Goal: Transaction & Acquisition: Obtain resource

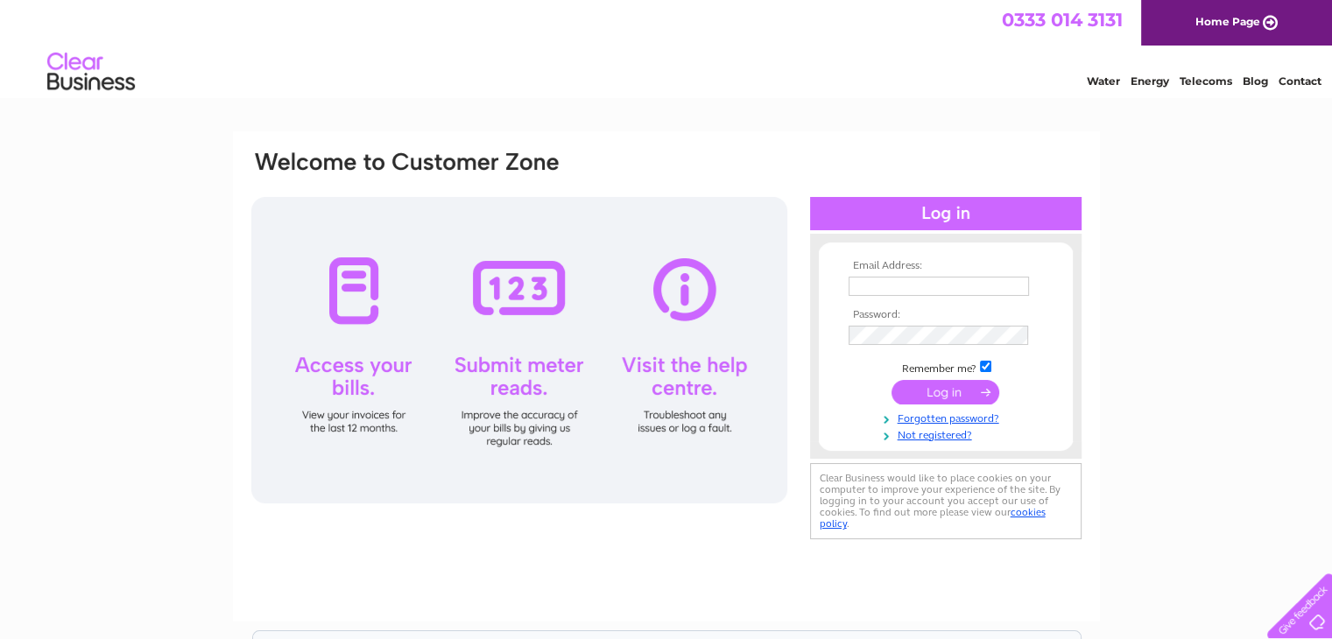
type input "[EMAIL_ADDRESS][DOMAIN_NAME]"
click at [925, 392] on input "submit" at bounding box center [946, 392] width 108 height 25
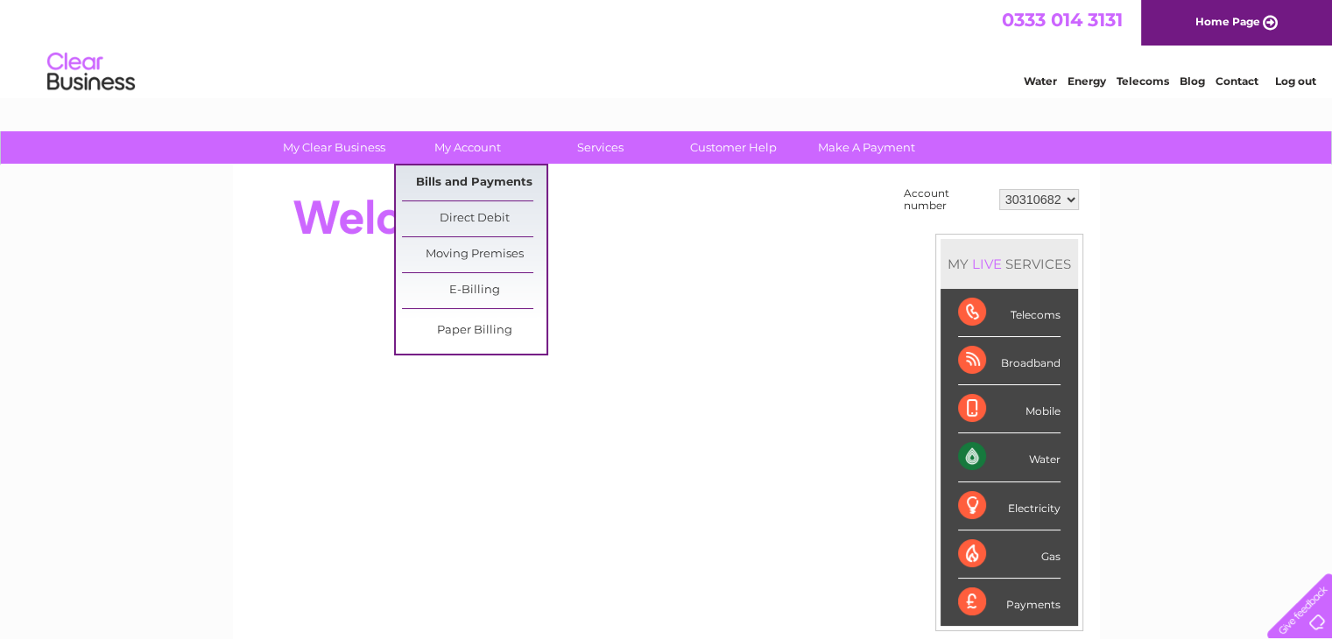
click at [445, 180] on link "Bills and Payments" at bounding box center [474, 183] width 144 height 35
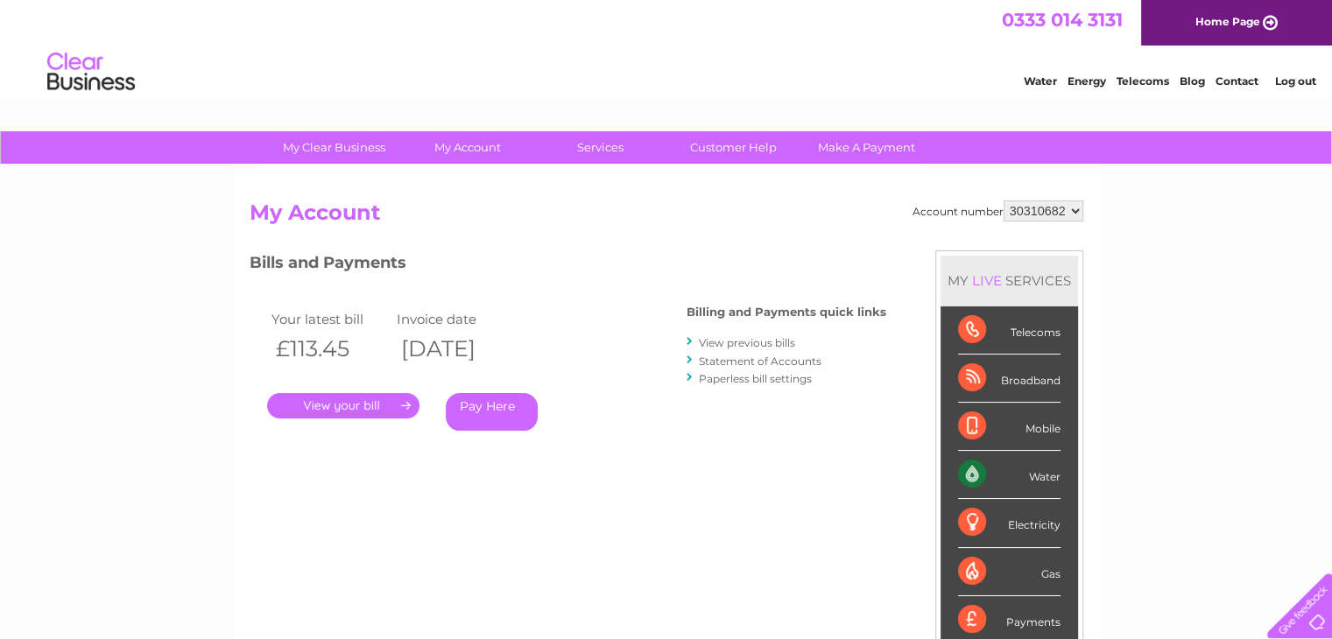
click at [368, 399] on link "." at bounding box center [343, 405] width 152 height 25
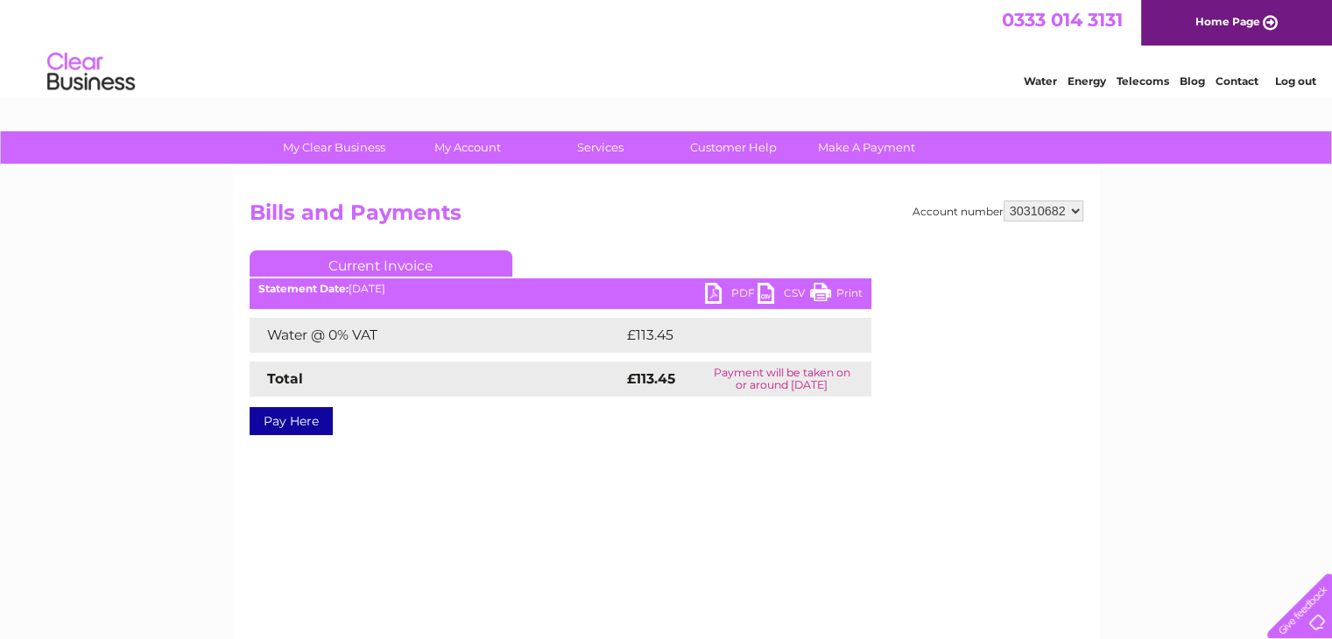
click at [715, 295] on link "PDF" at bounding box center [731, 295] width 53 height 25
click at [1004, 246] on div "Account number 30310682 30317138 30317383 Bills and Payments Current Invoice PD…" at bounding box center [667, 331] width 834 height 261
click at [1069, 212] on select "30310682 30317138 30317383" at bounding box center [1044, 211] width 80 height 21
select select "30317138"
click at [1004, 201] on select "30310682 30317138 30317383" at bounding box center [1044, 211] width 80 height 21
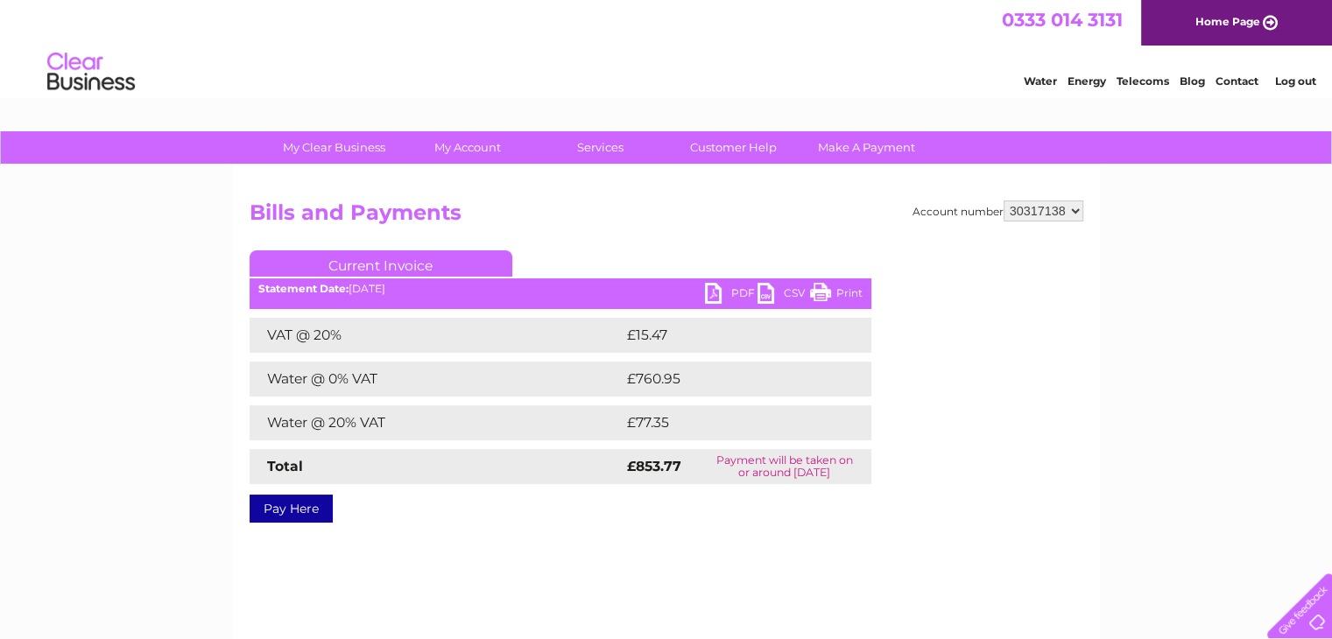
click at [736, 295] on link "PDF" at bounding box center [731, 295] width 53 height 25
click at [1075, 215] on select "30310682 30317138 30317383" at bounding box center [1044, 211] width 80 height 21
select select "30317383"
click at [1004, 201] on select "30310682 30317138 30317383" at bounding box center [1044, 211] width 80 height 21
click at [735, 289] on link "PDF" at bounding box center [731, 295] width 53 height 25
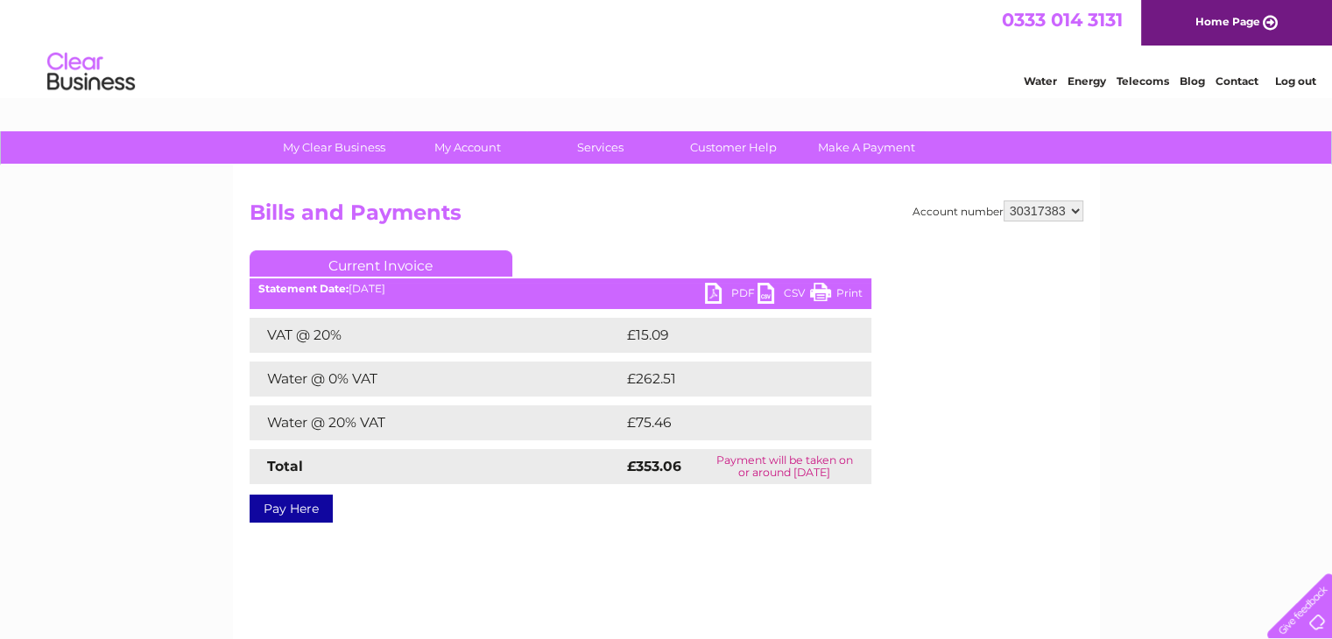
click at [1293, 82] on link "Log out" at bounding box center [1294, 80] width 41 height 13
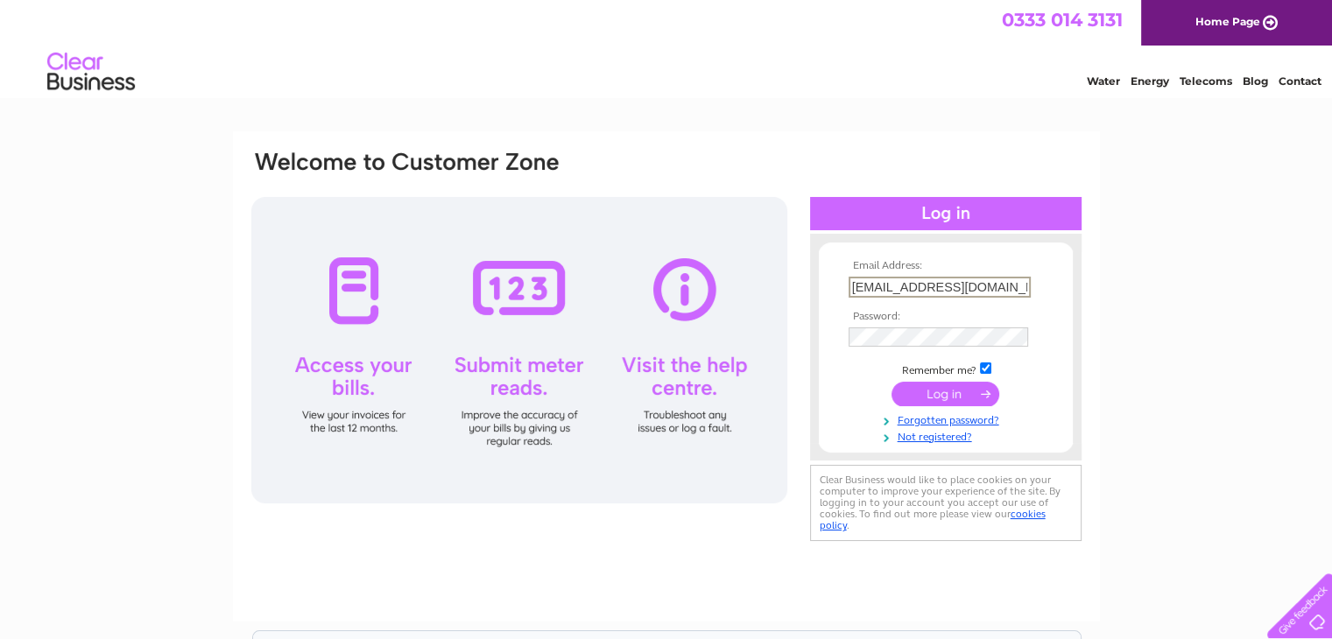
click at [1012, 291] on input "[EMAIL_ADDRESS][DOMAIN_NAME]" at bounding box center [940, 287] width 182 height 21
type input "[EMAIL_ADDRESS][DOMAIN_NAME]"
click at [957, 392] on input "submit" at bounding box center [946, 392] width 108 height 25
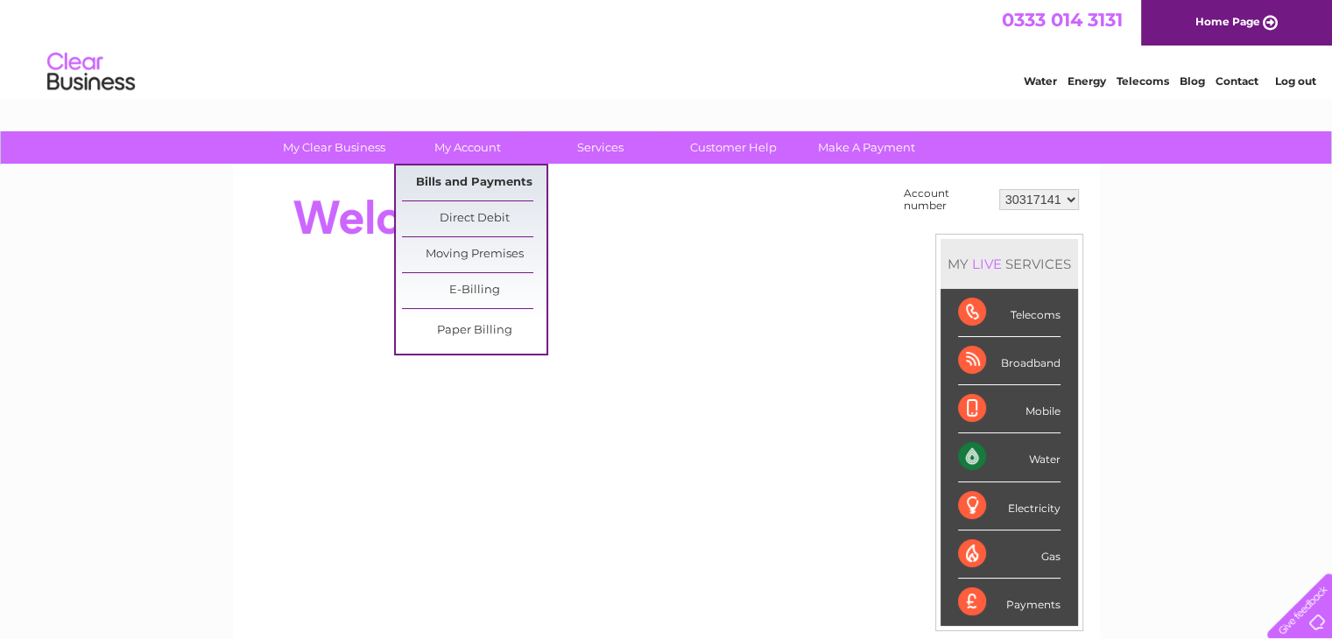
click at [448, 188] on link "Bills and Payments" at bounding box center [474, 183] width 144 height 35
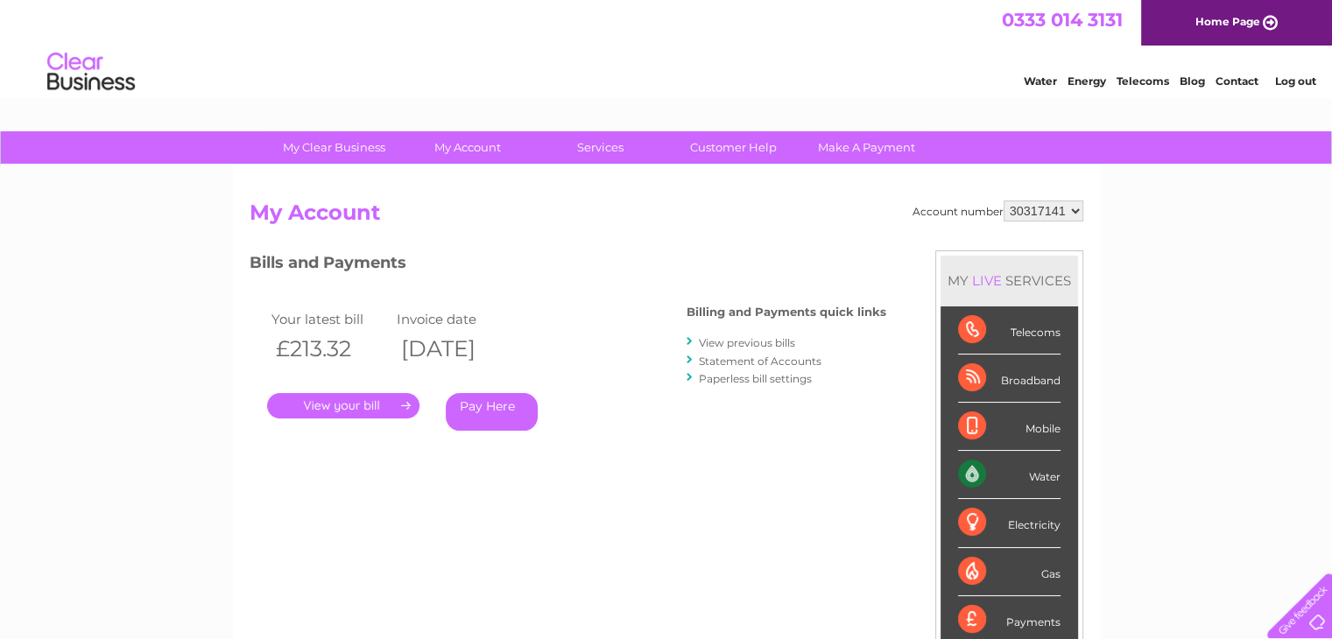
click at [334, 408] on link "." at bounding box center [343, 405] width 152 height 25
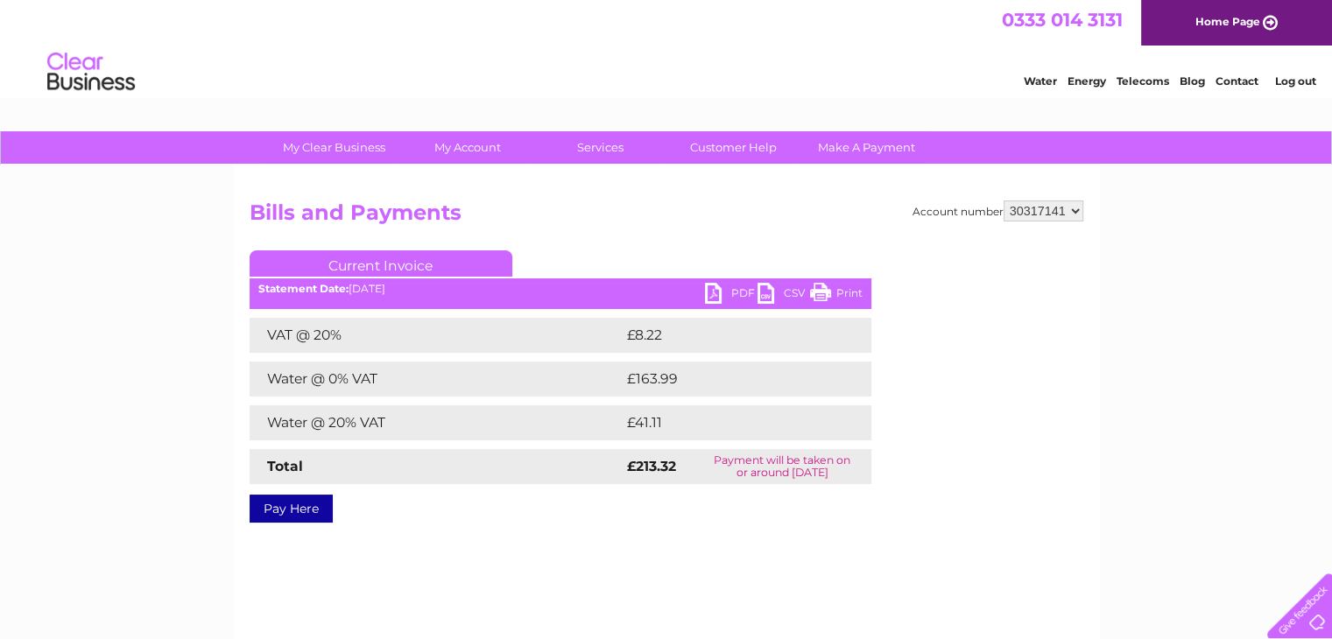
click at [722, 294] on link "PDF" at bounding box center [731, 295] width 53 height 25
